Goal: Information Seeking & Learning: Understand process/instructions

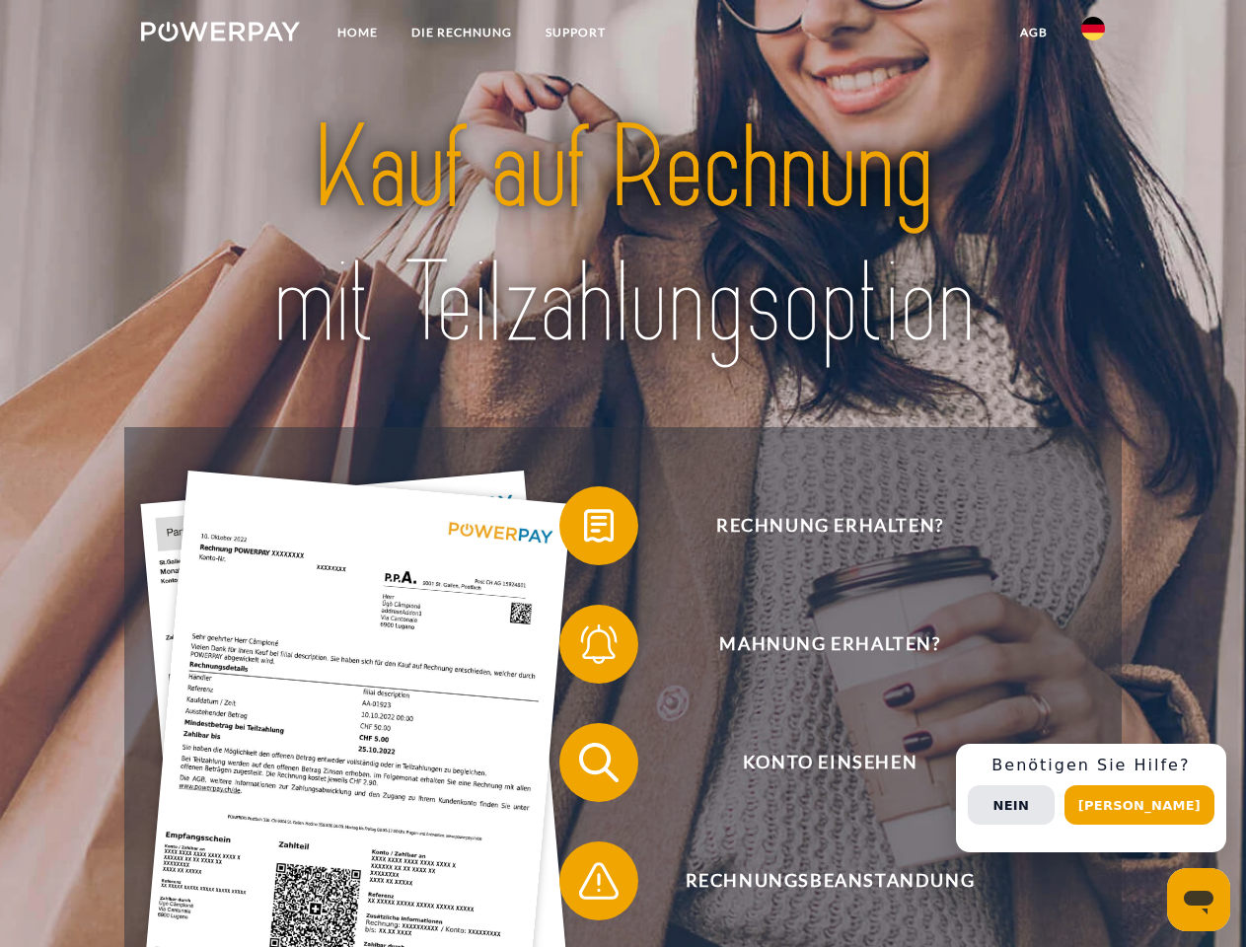
click at [220, 35] on img at bounding box center [220, 32] width 159 height 20
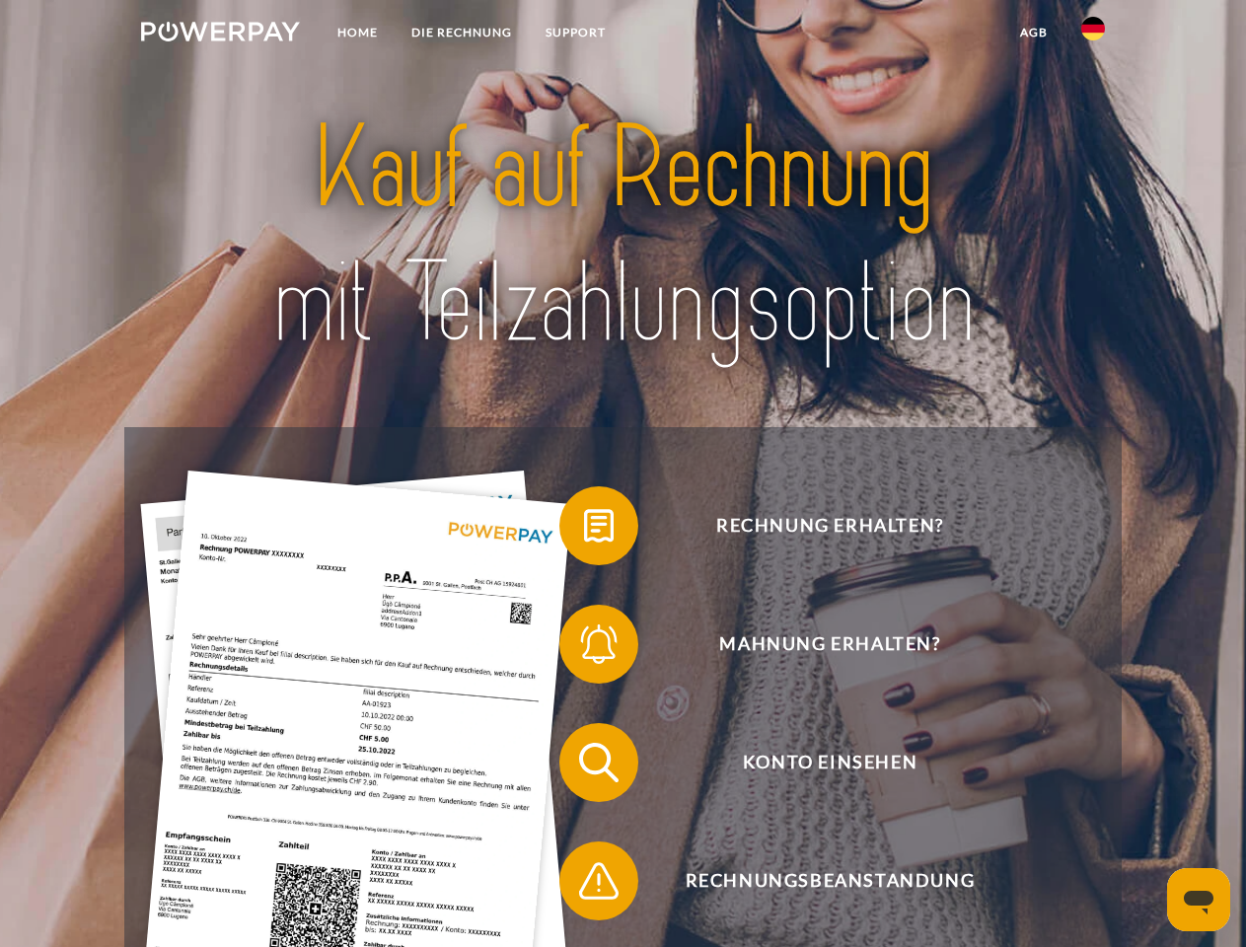
click at [1093, 35] on img at bounding box center [1093, 29] width 24 height 24
click at [1033, 33] on link "agb" at bounding box center [1033, 33] width 61 height 36
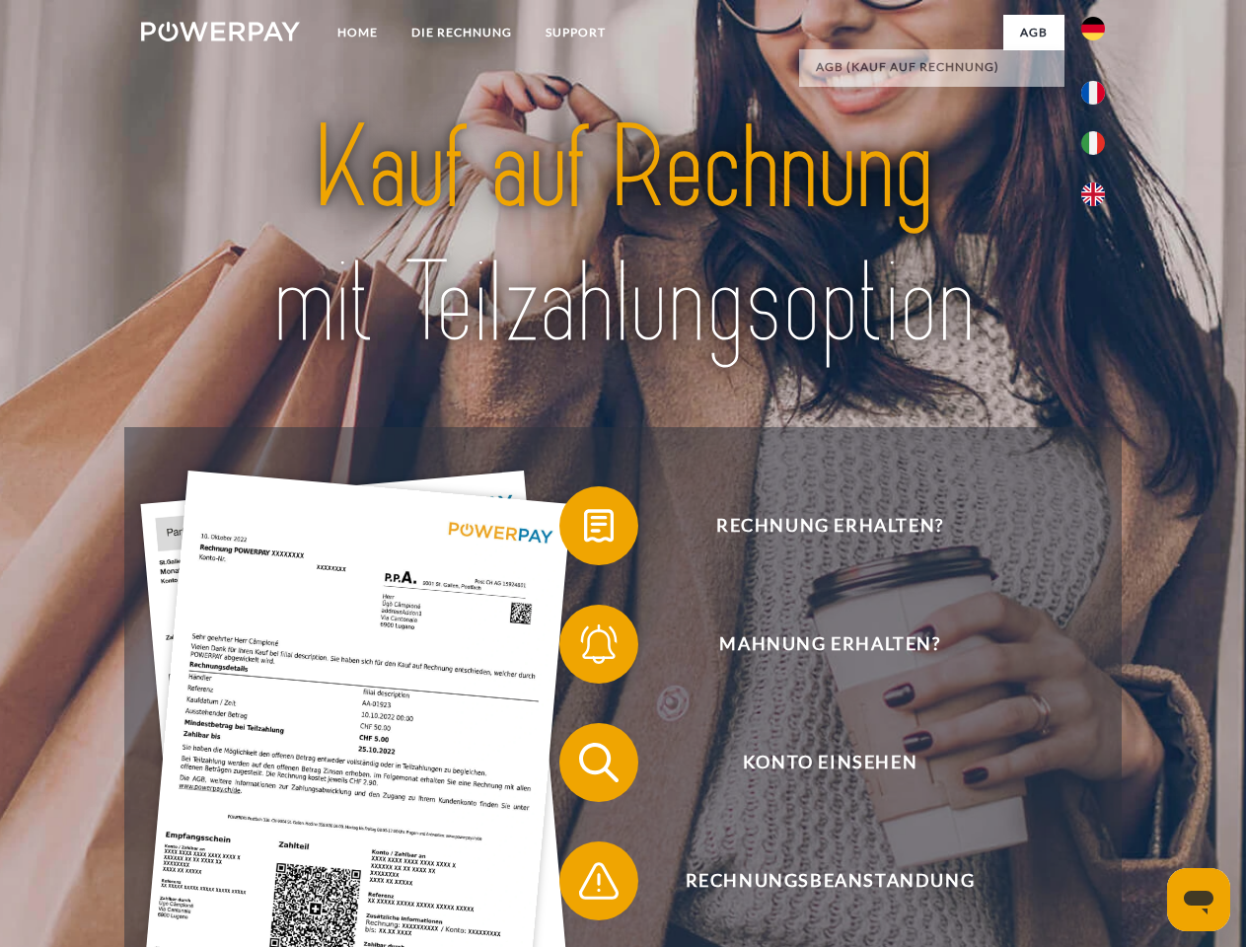
click at [584, 530] on span at bounding box center [569, 525] width 99 height 99
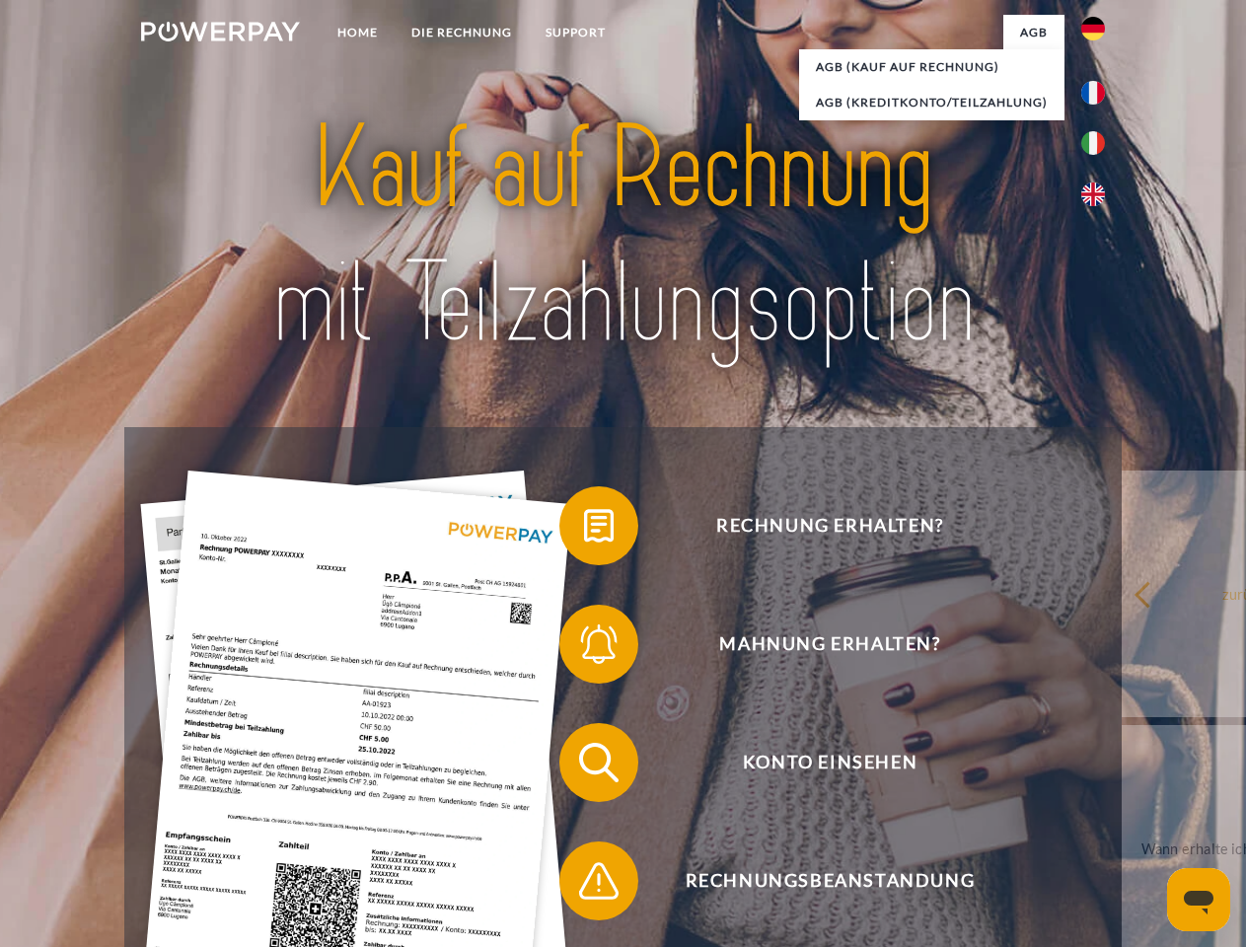
click at [584, 648] on span at bounding box center [569, 644] width 99 height 99
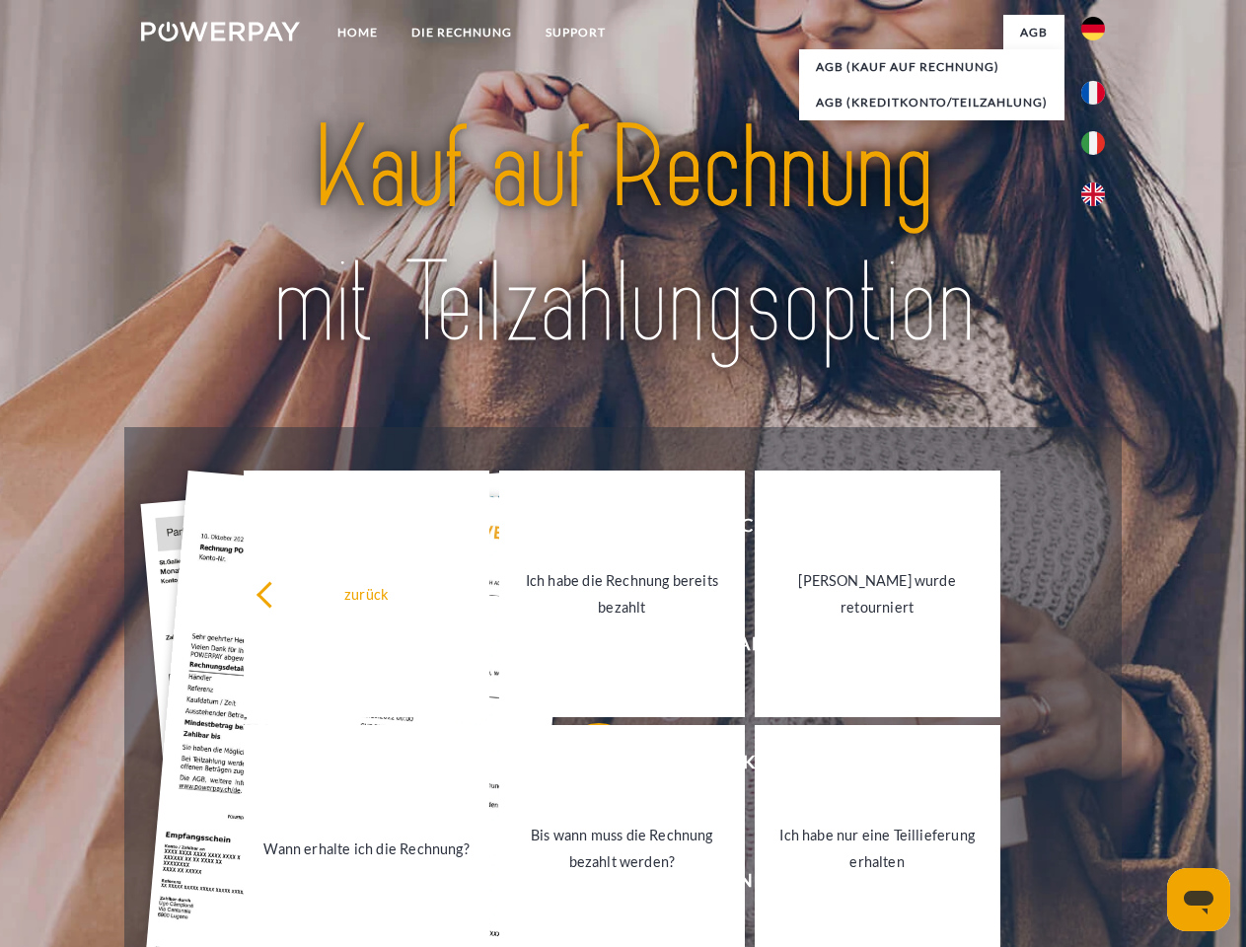
click at [584, 766] on link "Bis wann muss die Rechnung bezahlt werden?" at bounding box center [622, 848] width 246 height 247
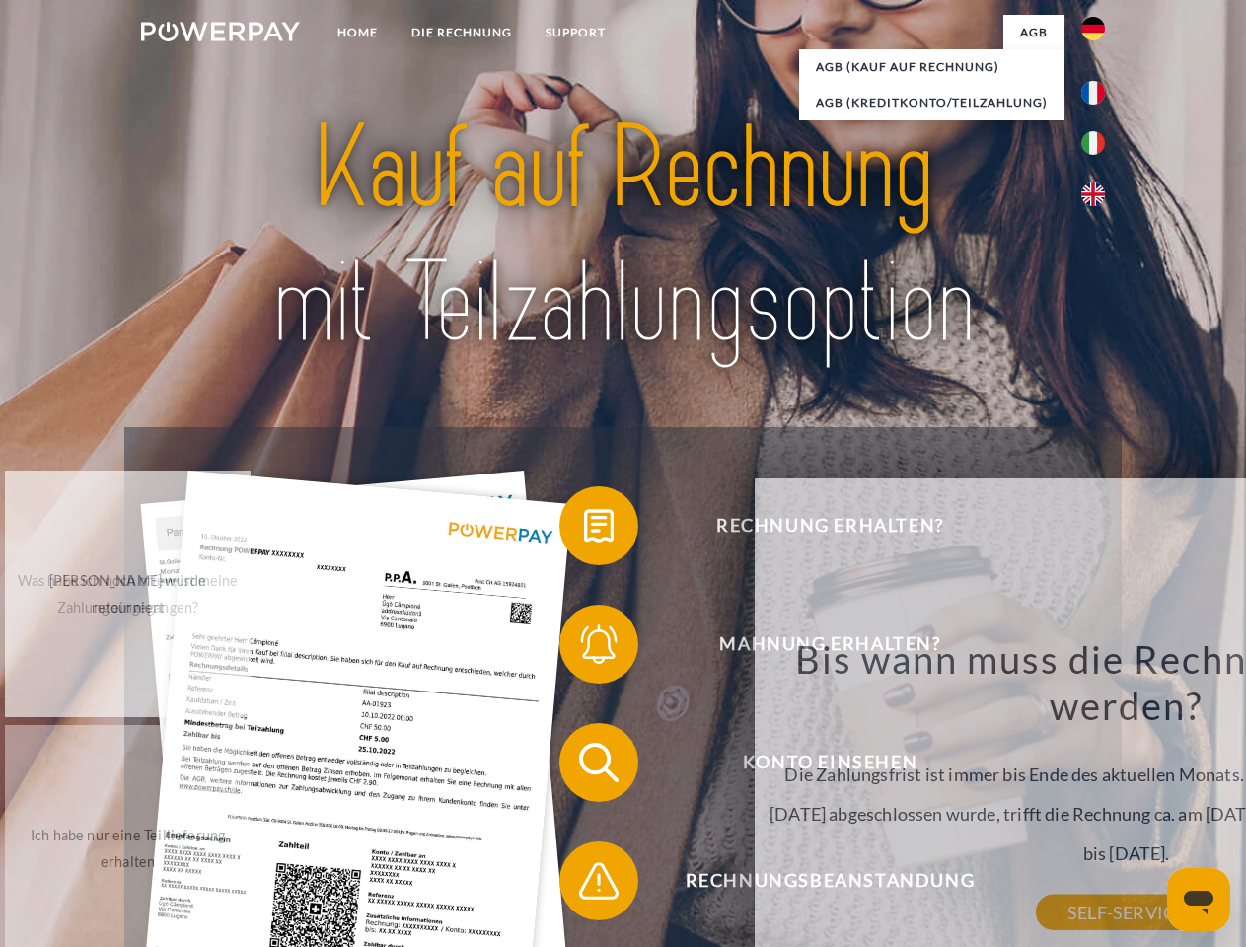
click at [584, 885] on span at bounding box center [569, 880] width 99 height 99
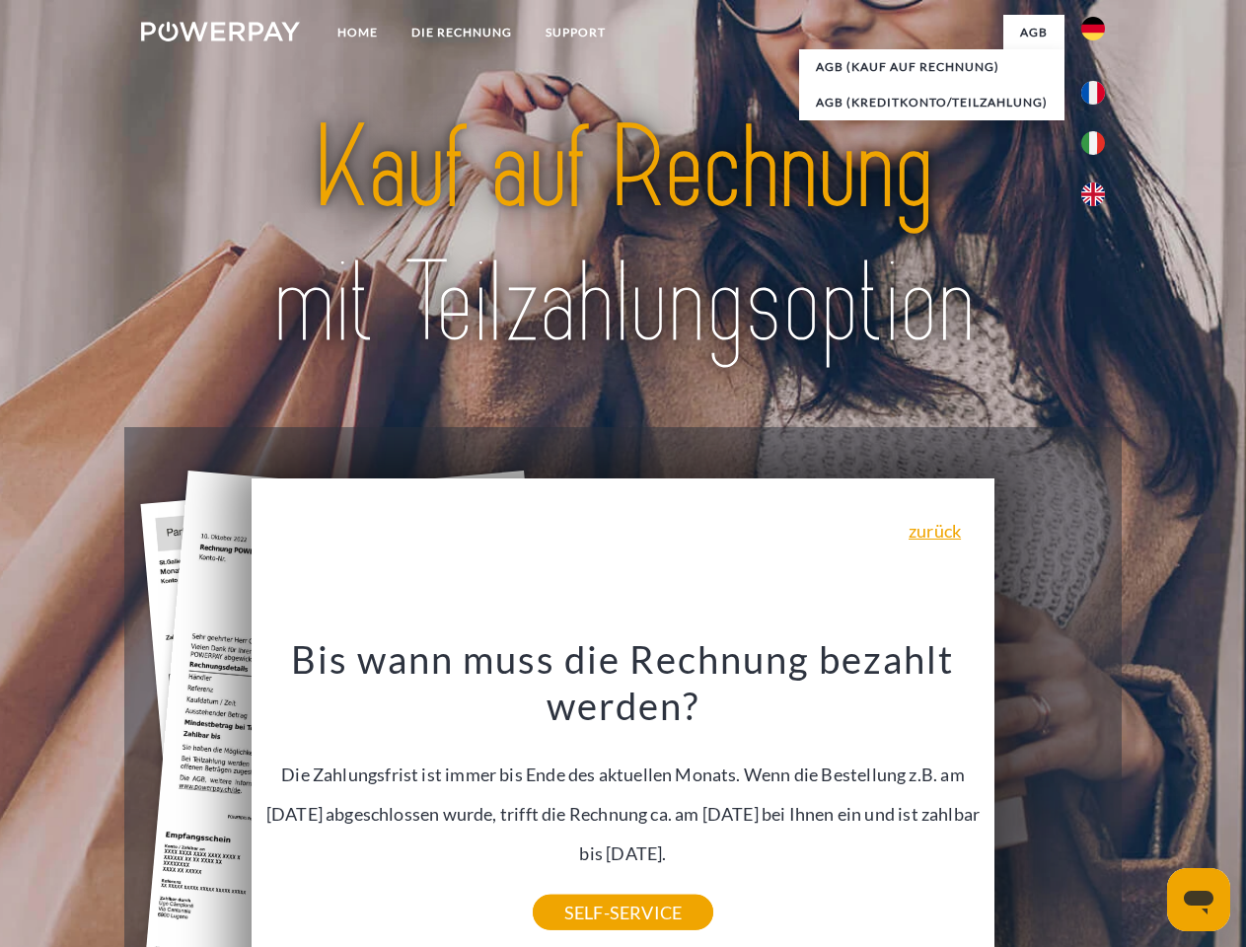
click at [1098, 798] on div "Rechnung erhalten? Mahnung erhalten? Konto einsehen" at bounding box center [622, 821] width 996 height 789
click at [1049, 802] on span "Konto einsehen" at bounding box center [829, 762] width 483 height 79
click at [1146, 805] on header "Home DIE RECHNUNG SUPPORT" at bounding box center [623, 681] width 1246 height 1362
